Goal: Find contact information: Find contact information

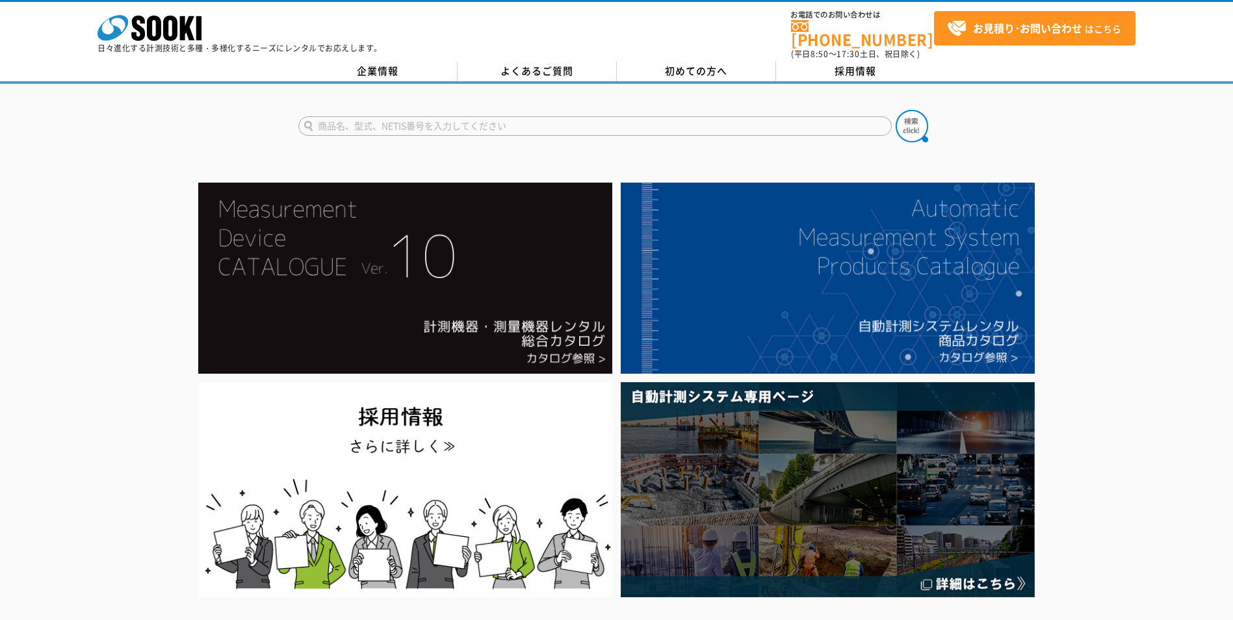
click at [407, 73] on div "企業情報 よくあるご質問 初めての方へ 採用情報" at bounding box center [616, 73] width 1233 height 22
click at [406, 64] on link "企業情報" at bounding box center [377, 72] width 159 height 20
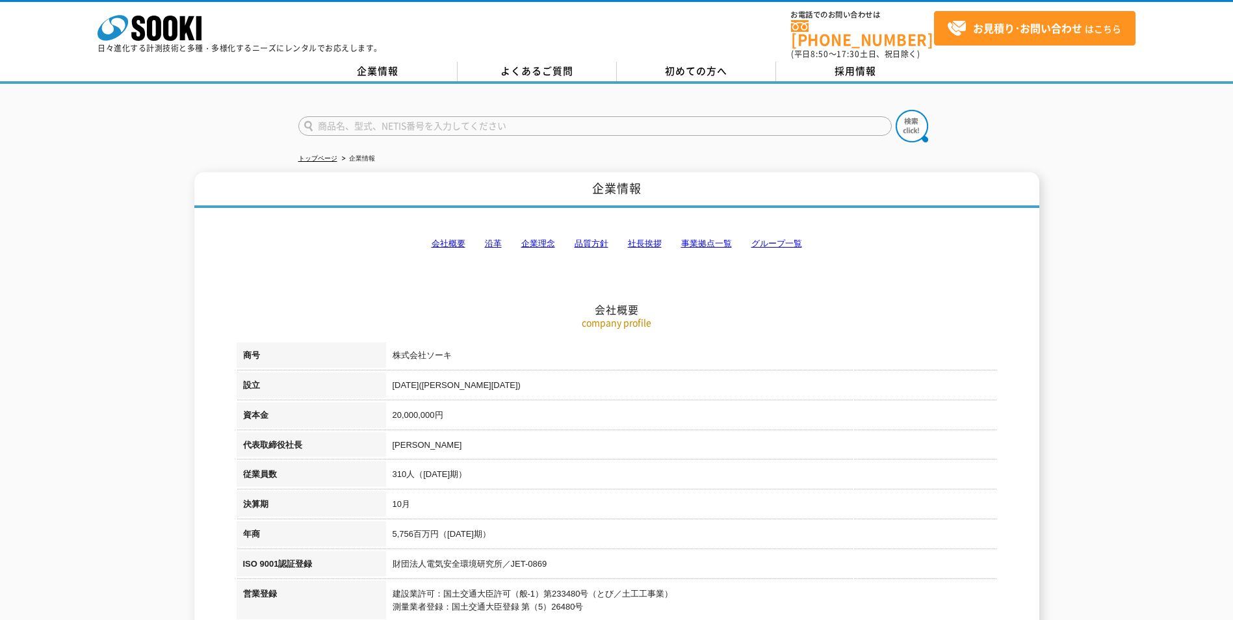
click at [725, 239] on link "事業拠点一覧" at bounding box center [706, 244] width 51 height 10
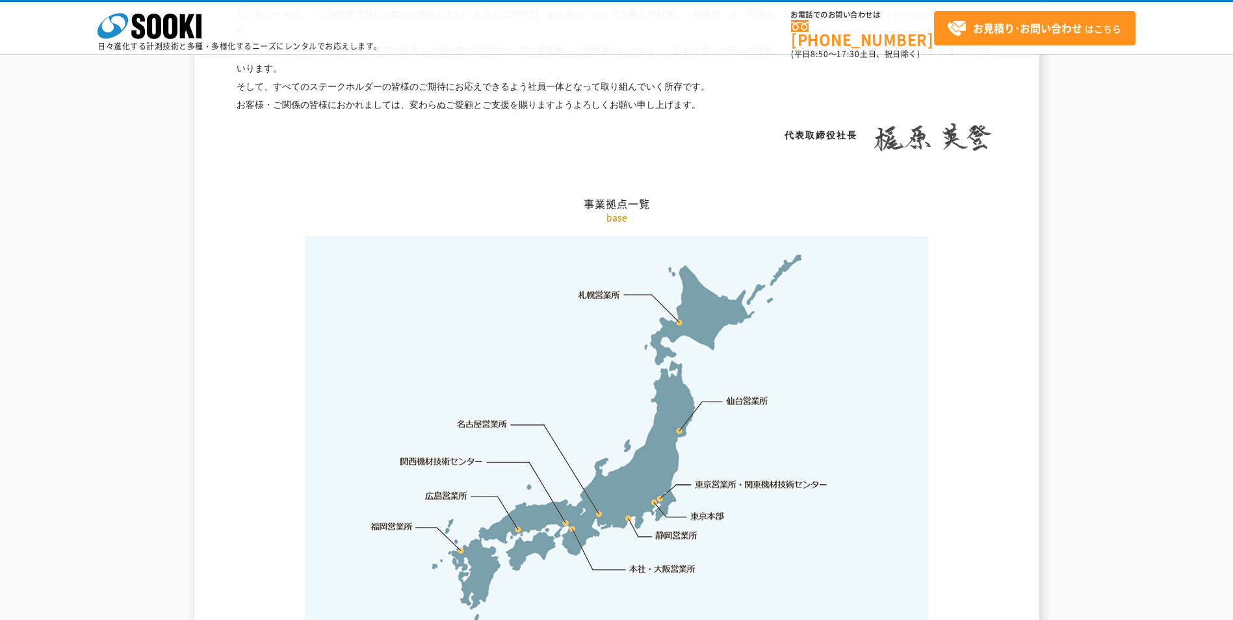
scroll to position [2611, 0]
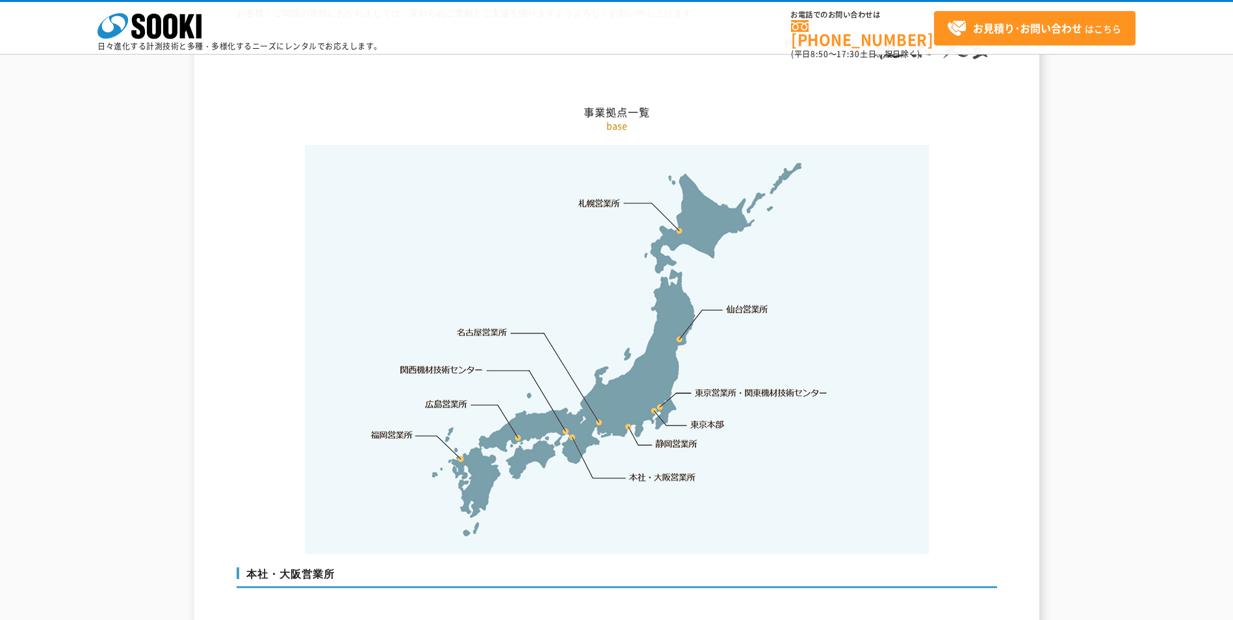
click at [774, 386] on link "東京営業所・関東機材技術センター" at bounding box center [762, 392] width 133 height 13
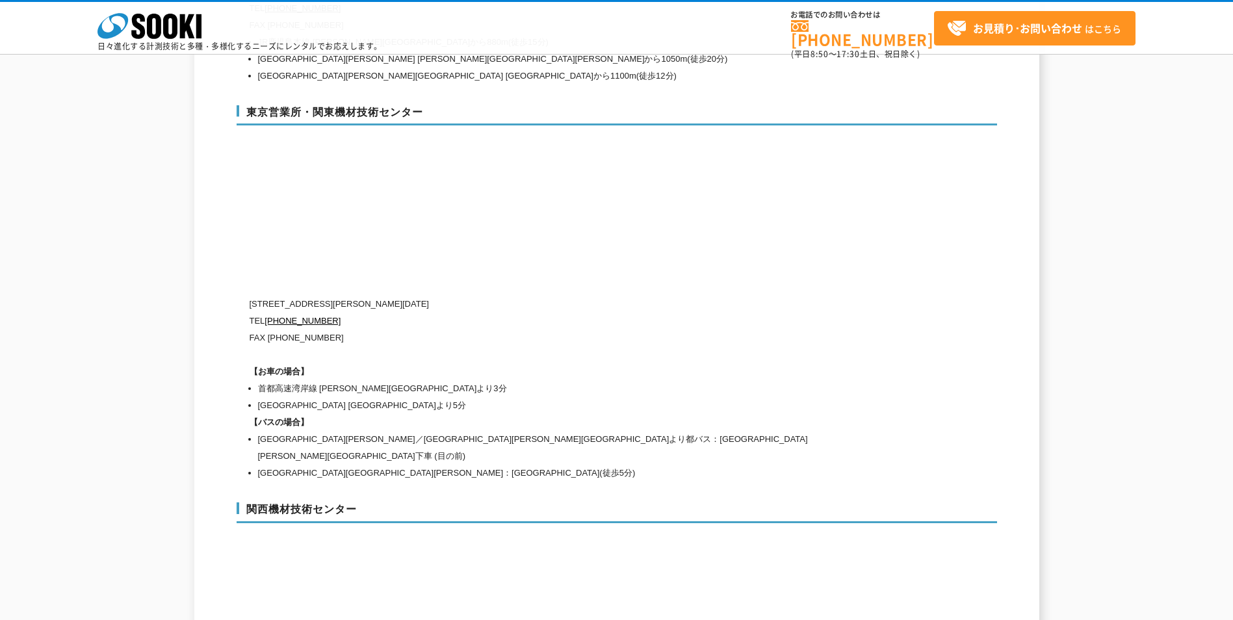
scroll to position [5364, 0]
